Goal: Task Accomplishment & Management: Complete application form

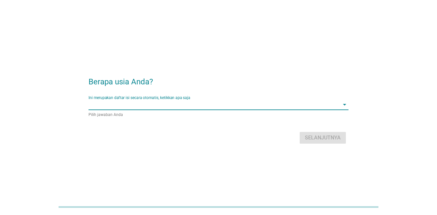
click at [207, 104] on input "Ini merupakan daftar isi secara otomatis, ketikkan apa saja" at bounding box center [213, 104] width 251 height 10
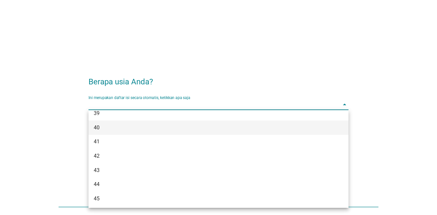
scroll to position [293, 0]
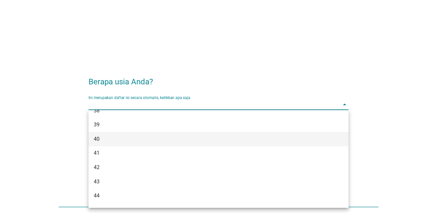
click at [101, 140] on div "40" at bounding box center [208, 139] width 229 height 8
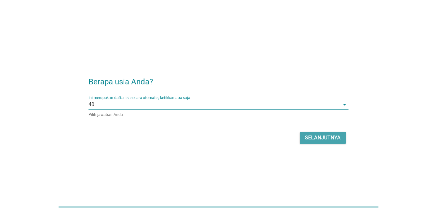
click at [326, 138] on div "Selanjutnya" at bounding box center [323, 138] width 36 height 8
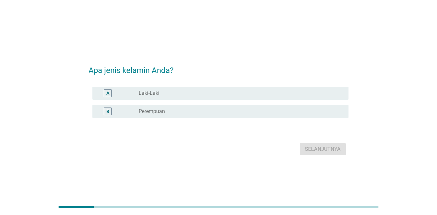
click at [224, 110] on div "radio_button_unchecked Perempuan" at bounding box center [237, 111] width 199 height 7
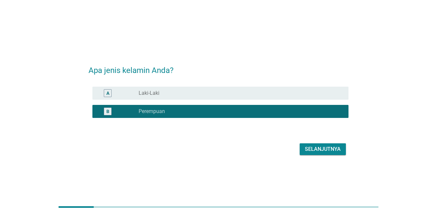
click at [326, 149] on div "Selanjutnya" at bounding box center [323, 149] width 36 height 8
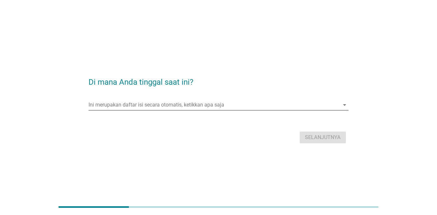
click at [236, 104] on input "Ini merupakan daftar isi secara otomatis, ketikkan apa saja" at bounding box center [213, 104] width 251 height 10
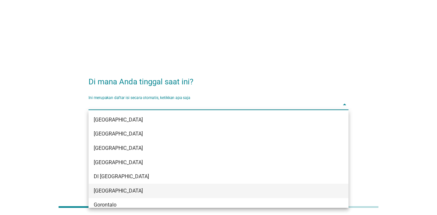
click at [133, 190] on div "[GEOGRAPHIC_DATA]" at bounding box center [208, 191] width 229 height 8
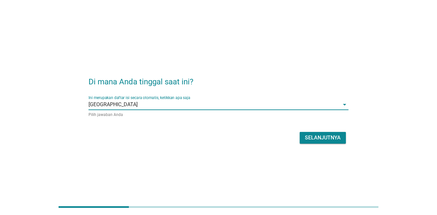
click at [321, 135] on div "Selanjutnya" at bounding box center [323, 138] width 36 height 8
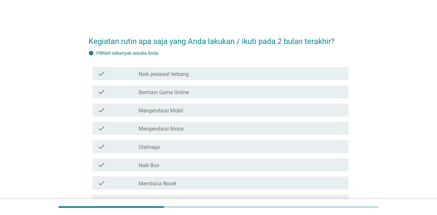
click at [191, 91] on div "check_box_outline_blank Bermain Game Online" at bounding box center [240, 92] width 204 height 8
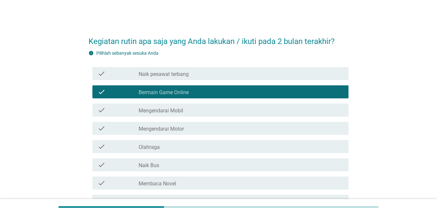
click at [183, 115] on div "check check_box_outline_blank Mengendarai Mobil" at bounding box center [220, 109] width 256 height 13
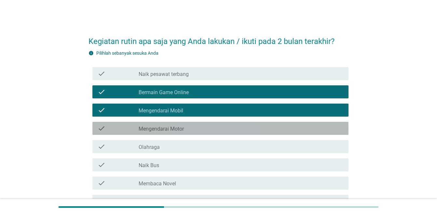
click at [182, 130] on label "Mengendarai Motor" at bounding box center [160, 128] width 45 height 7
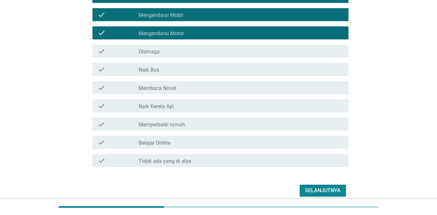
scroll to position [98, 0]
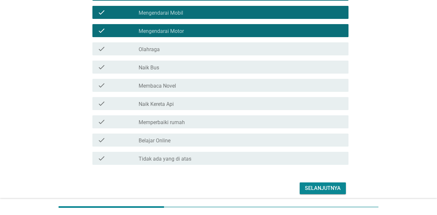
click at [177, 48] on div "check_box_outline_blank Olahraga" at bounding box center [240, 49] width 204 height 8
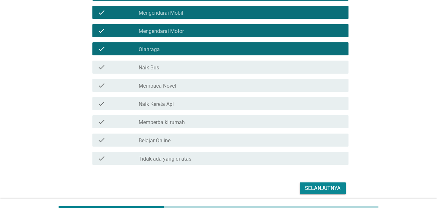
click at [323, 188] on div "Selanjutnya" at bounding box center [323, 188] width 36 height 8
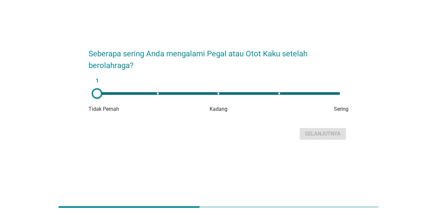
scroll to position [0, 0]
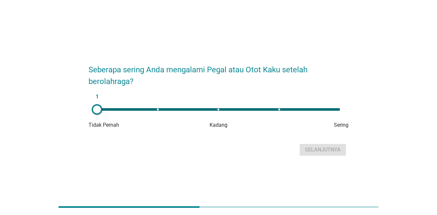
click at [223, 110] on div "1" at bounding box center [218, 109] width 243 height 3
type input "3"
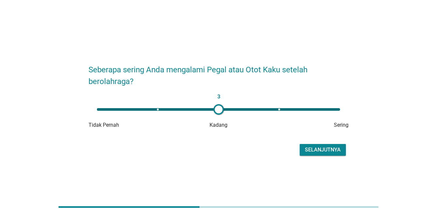
click at [333, 149] on div "Selanjutnya" at bounding box center [323, 150] width 36 height 8
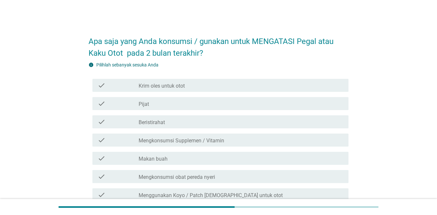
click at [203, 122] on div "check_box_outline_blank Beristirahat" at bounding box center [240, 122] width 204 height 8
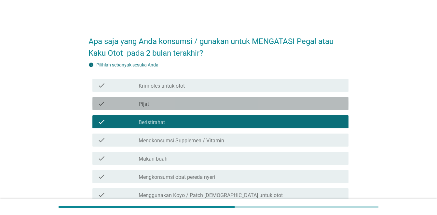
click at [207, 105] on div "check_box_outline_blank Pijat" at bounding box center [240, 103] width 204 height 8
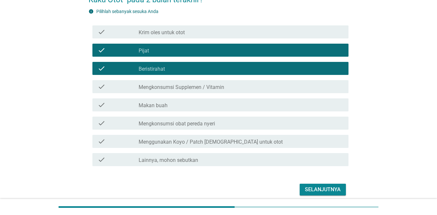
scroll to position [65, 0]
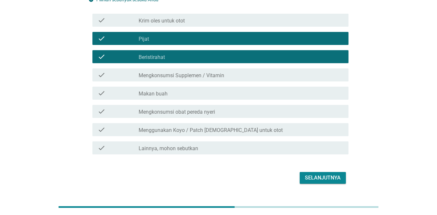
click at [325, 179] on div "Selanjutnya" at bounding box center [323, 178] width 36 height 8
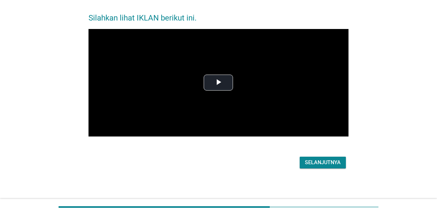
scroll to position [0, 0]
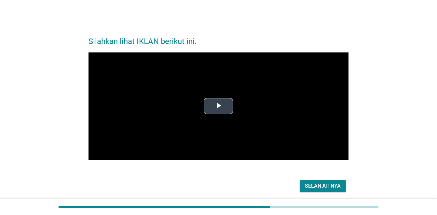
click at [218, 106] on span "Video Player" at bounding box center [218, 106] width 0 height 0
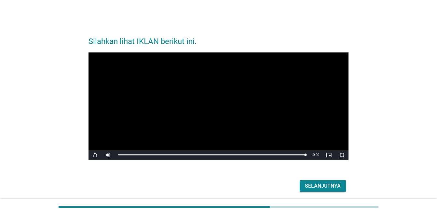
click at [317, 186] on div "Selanjutnya" at bounding box center [323, 186] width 36 height 8
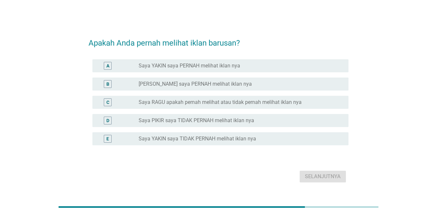
click at [180, 121] on label "Saya PIKIR saya TIDAK PERNAH melihat iklan nya" at bounding box center [195, 120] width 115 height 7
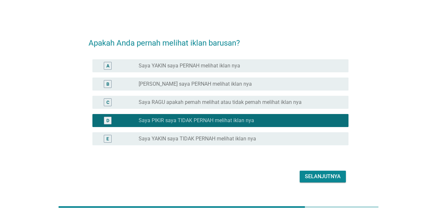
click at [312, 174] on div "Selanjutnya" at bounding box center [323, 176] width 36 height 8
